Goal: Task Accomplishment & Management: Use online tool/utility

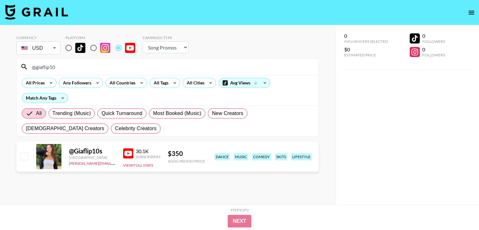
select select "Song"
click at [0, 155] on div "Currency USD USD ​ Platform Campaign Type Choose Type... Song Promos Brand Prom…" at bounding box center [167, 127] width 335 height 205
click at [82, 67] on input "@giaflip10" at bounding box center [171, 67] width 286 height 10
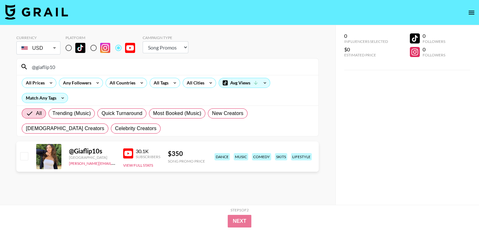
paste input "taylortiminskas"
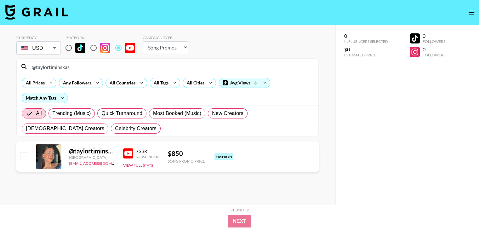
click at [35, 66] on input "@taylortiminskas" at bounding box center [171, 67] width 286 height 10
click at [130, 152] on img at bounding box center [128, 153] width 10 height 10
click at [86, 66] on input "taylortiminskas" at bounding box center [171, 67] width 286 height 10
paste input "@Giadaryann"
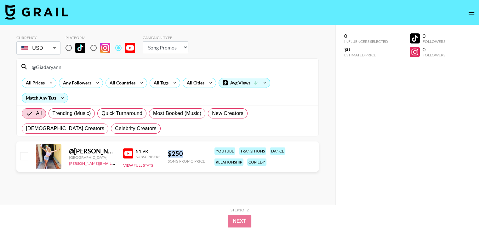
drag, startPoint x: 185, startPoint y: 152, endPoint x: 165, endPoint y: 152, distance: 20.1
click at [165, 152] on div "@ Giadaryann [GEOGRAPHIC_DATA] [PERSON_NAME][EMAIL_ADDRESS][DOMAIN_NAME] 51.9K …" at bounding box center [167, 156] width 302 height 30
click at [77, 69] on input "@Giadaryann" at bounding box center [171, 67] width 286 height 10
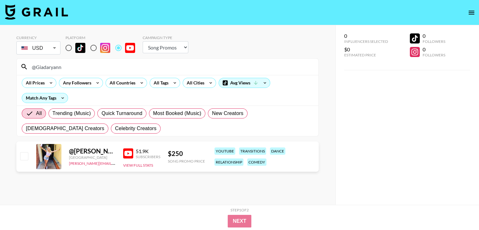
paste input "princessameliawu"
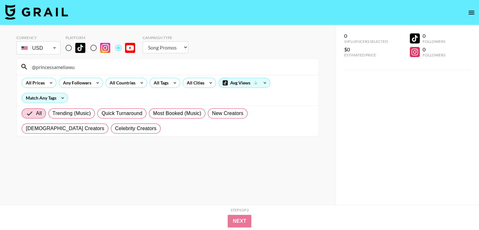
click at [37, 66] on input "@princessameliawu" at bounding box center [171, 67] width 286 height 10
click at [88, 69] on input "princessameliawu" at bounding box center [171, 67] width 286 height 10
drag, startPoint x: 97, startPoint y: 66, endPoint x: 0, endPoint y: 66, distance: 96.9
click at [0, 66] on div "Currency USD USD ​ Platform Campaign Type Choose Type... Song Promos Brand Prom…" at bounding box center [167, 127] width 335 height 205
paste input "@ClaraDao"
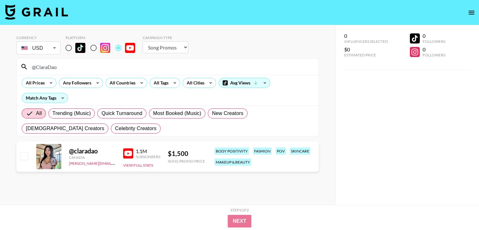
click at [93, 64] on input "@ClaraDao" at bounding box center [171, 67] width 286 height 10
click at [60, 70] on input "@ClaraDao" at bounding box center [171, 67] width 286 height 10
paste input "RegenaD"
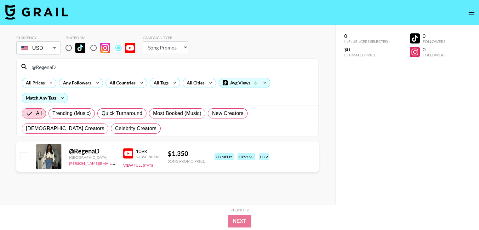
click at [119, 186] on section "Currency USD USD ​ Platform Campaign Type Choose Type... Song Promos Brand Prom…" at bounding box center [167, 119] width 302 height 179
click at [70, 68] on input "@RegenaD" at bounding box center [171, 67] width 286 height 10
paste input "mialicevlogs"
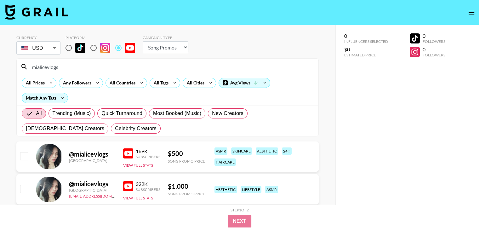
click at [96, 73] on div "mialicevlogs" at bounding box center [167, 67] width 301 height 16
click at [95, 73] on div "mialicevlogs" at bounding box center [167, 67] width 301 height 16
click at [94, 67] on input "mialicevlogs" at bounding box center [171, 67] width 286 height 10
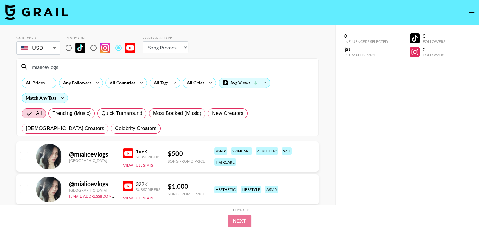
paste input "@"
click at [79, 70] on input "@mialicevlogs" at bounding box center [171, 67] width 286 height 10
paste input "RegenaD"
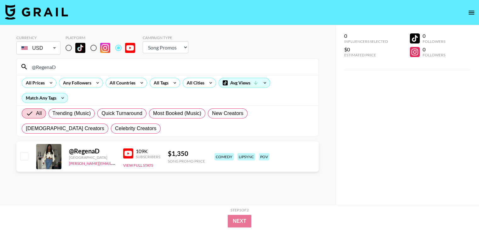
type input "@RegenaD"
click at [3, 162] on div "Currency USD USD ​ Platform Campaign Type Choose Type... Song Promos Brand Prom…" at bounding box center [167, 127] width 335 height 205
click at [421, 130] on div "0 Influencers Selected $0 Estimated Price 0 Followers 0 Followers" at bounding box center [406, 127] width 143 height 205
drag, startPoint x: 441, startPoint y: 93, endPoint x: 422, endPoint y: 93, distance: 19.2
click at [441, 93] on div "0 Influencers Selected $0 Estimated Price 0 Followers 0 Followers" at bounding box center [406, 127] width 143 height 205
